Goal: Information Seeking & Learning: Learn about a topic

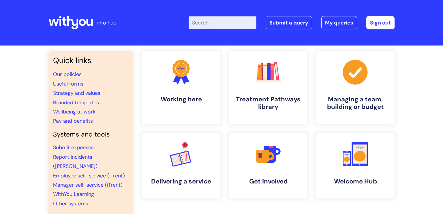
click at [205, 22] on input "Enter your search term here..." at bounding box center [223, 22] width 68 height 13
type input "s"
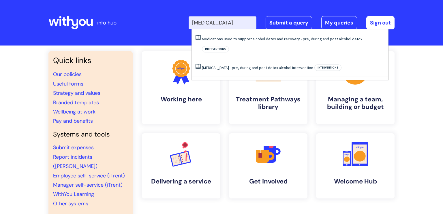
type input "acamprosate"
click button "Search" at bounding box center [0, 0] width 0 height 0
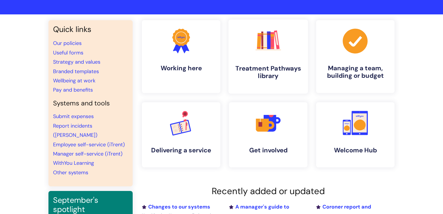
scroll to position [27, 0]
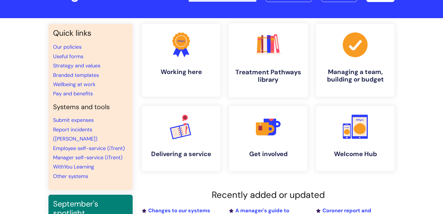
click at [271, 62] on link ".cls-1{fill:#f89b22;}.cls-1,.cls-2,.cls-3,.cls-4,.cls-5,.cls-6,.cls-7{stroke-wi…" at bounding box center [269, 60] width 80 height 74
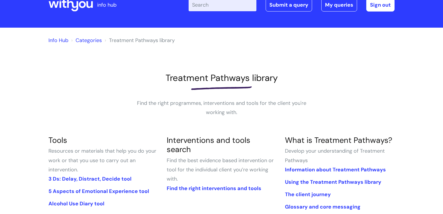
scroll to position [23, 0]
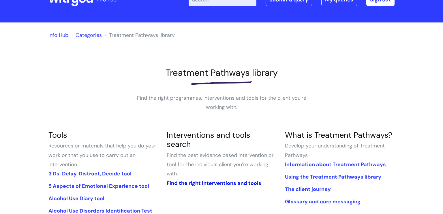
click at [234, 180] on link "Find the right interventions and tools" at bounding box center [214, 183] width 95 height 7
